Goal: Task Accomplishment & Management: Use online tool/utility

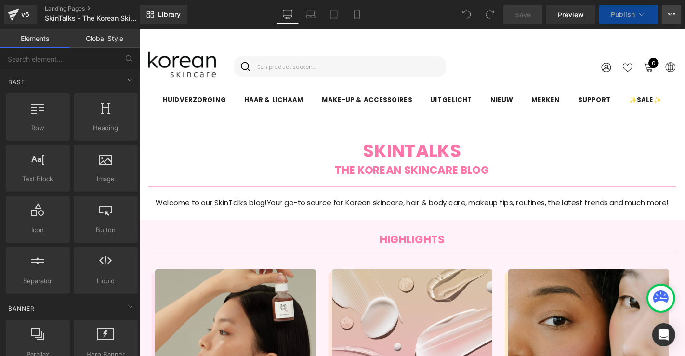
click at [675, 16] on button "View Live Page View with current Template Save Template to Library Schedule Pub…" at bounding box center [671, 14] width 19 height 19
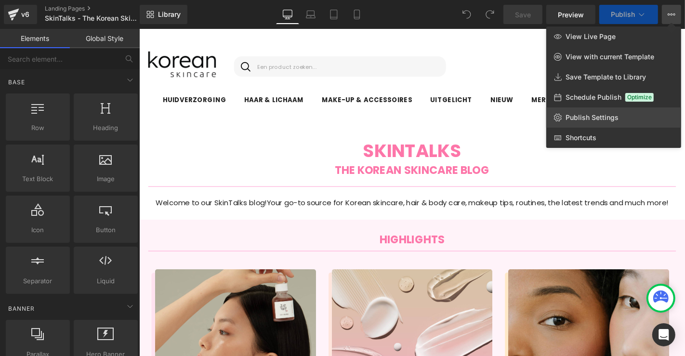
click at [621, 115] on link "Publish Settings" at bounding box center [613, 117] width 135 height 20
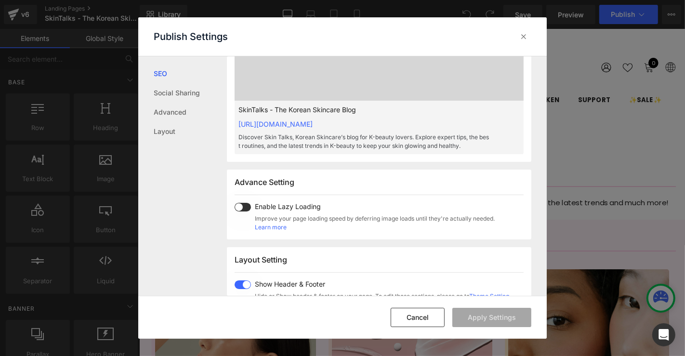
scroll to position [551, 0]
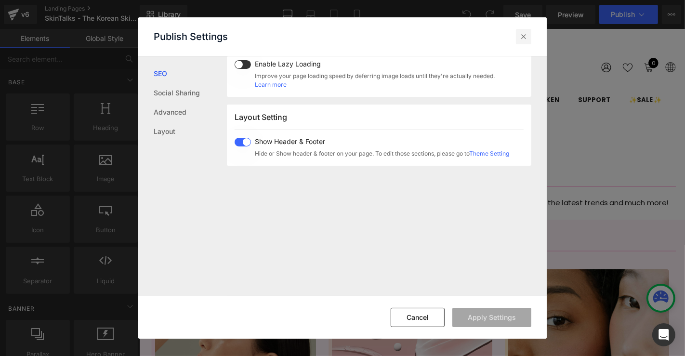
click at [525, 33] on icon at bounding box center [524, 37] width 10 height 10
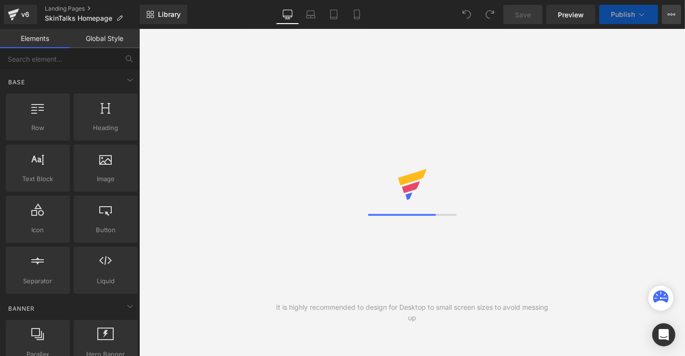
click at [673, 18] on icon at bounding box center [671, 15] width 8 height 8
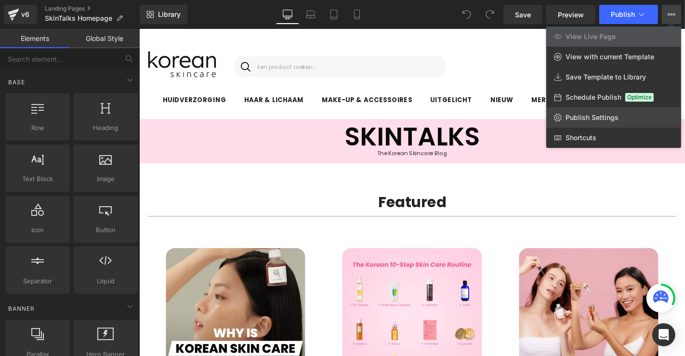
click at [624, 117] on link "Publish Settings" at bounding box center [613, 117] width 135 height 20
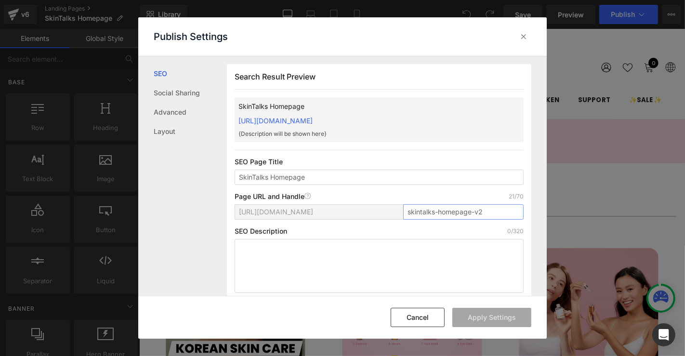
click at [465, 215] on input "skintalks-homepage-v2" at bounding box center [463, 211] width 120 height 15
click at [523, 39] on icon at bounding box center [524, 37] width 10 height 10
